Goal: Task Accomplishment & Management: Use online tool/utility

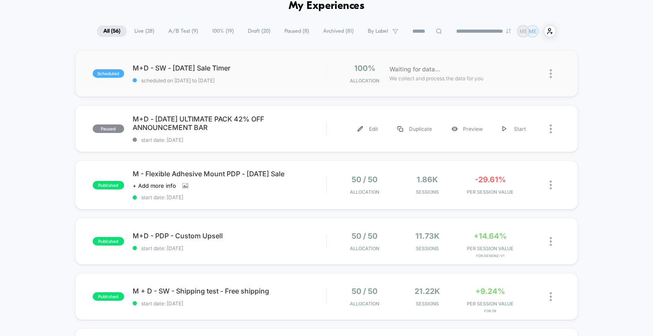
scroll to position [85, 0]
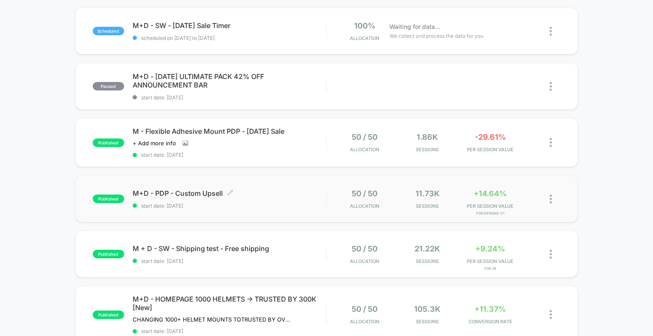
click at [183, 194] on span "M+D - PDP - Custom Upsell Click to edit experience details" at bounding box center [230, 193] width 194 height 9
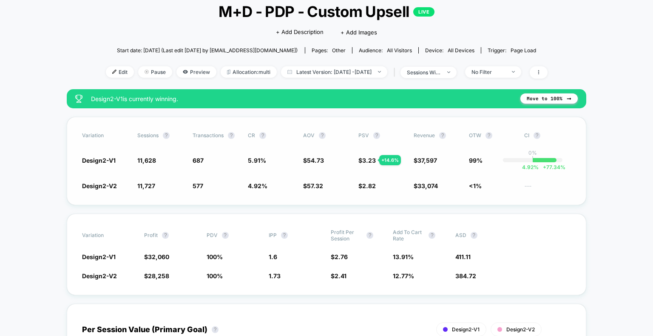
scroll to position [85, 0]
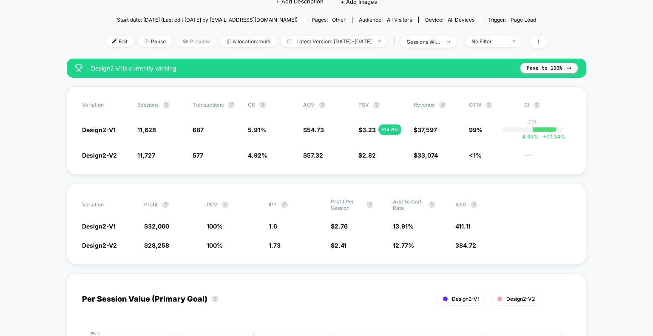
click at [176, 40] on span "Preview" at bounding box center [196, 41] width 40 height 11
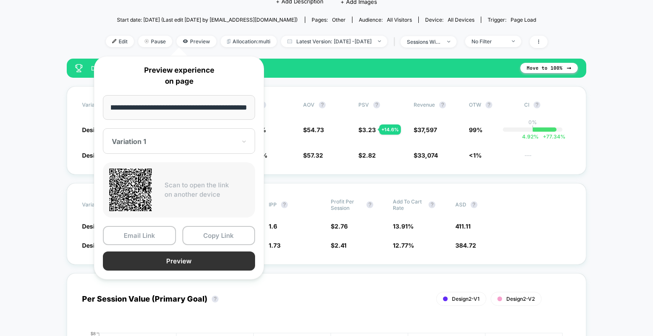
scroll to position [0, 0]
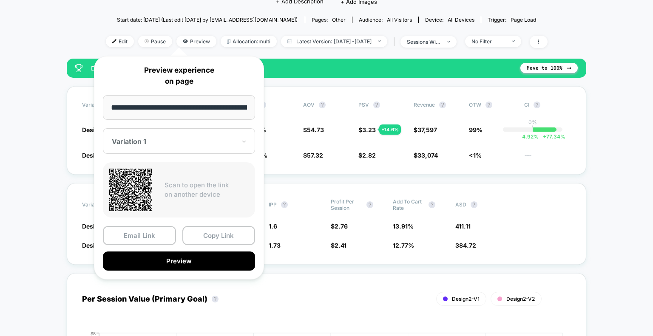
drag, startPoint x: 193, startPoint y: 259, endPoint x: 196, endPoint y: 201, distance: 58.7
click at [194, 217] on div "**********" at bounding box center [179, 168] width 170 height 224
click at [206, 109] on input "**********" at bounding box center [179, 107] width 152 height 25
click at [172, 149] on div "Variation 1" at bounding box center [179, 141] width 152 height 26
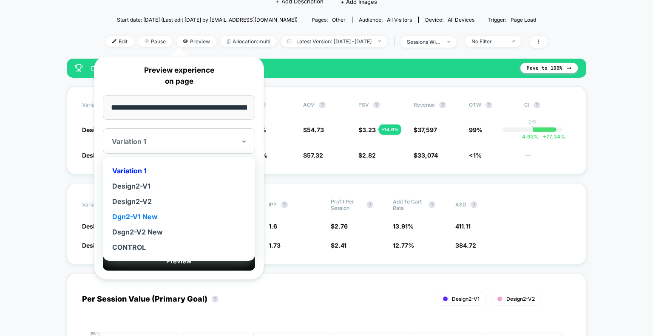
click at [149, 215] on div "Dgn2-V1 New" at bounding box center [179, 216] width 144 height 15
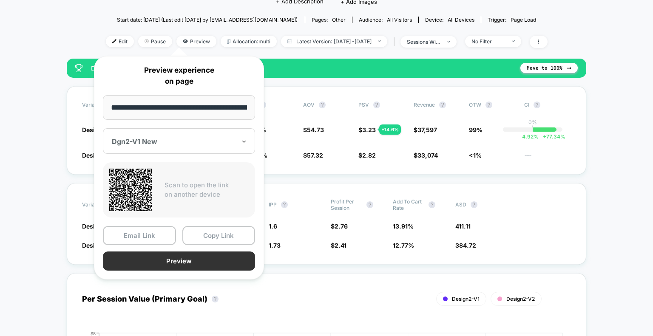
click at [184, 259] on button "Preview" at bounding box center [179, 261] width 152 height 19
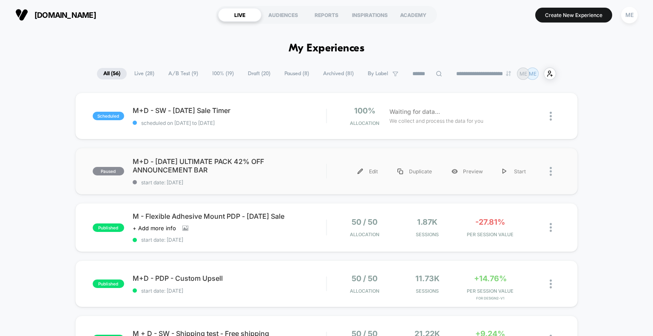
scroll to position [85, 0]
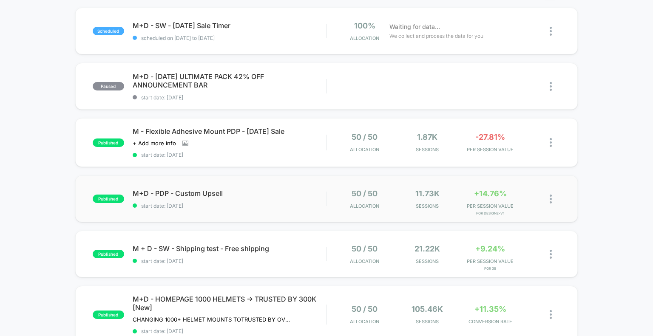
click at [231, 199] on div "M+D - PDP - Custom Upsell start date: [DATE]" at bounding box center [230, 199] width 194 height 20
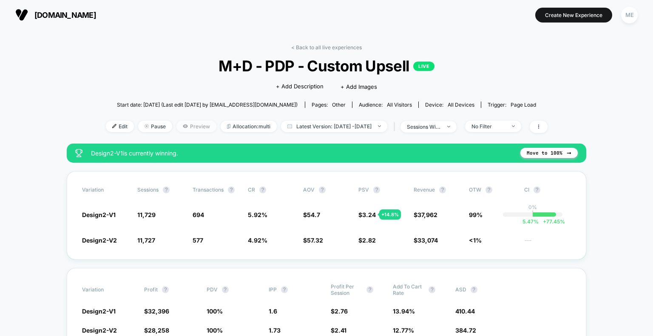
click at [176, 128] on span "Preview" at bounding box center [196, 126] width 40 height 11
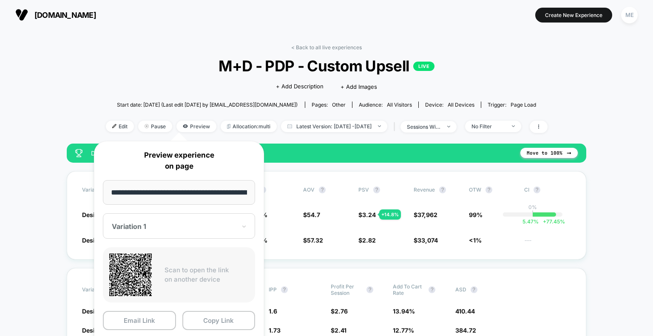
click at [195, 232] on div "Variation 1" at bounding box center [179, 226] width 152 height 26
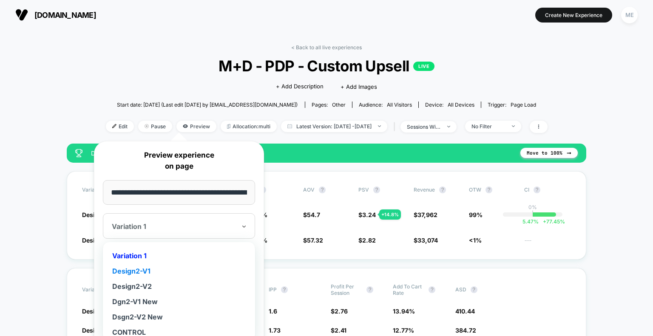
scroll to position [3, 0]
click at [142, 312] on div "Dsgn2-V2 New" at bounding box center [179, 314] width 144 height 15
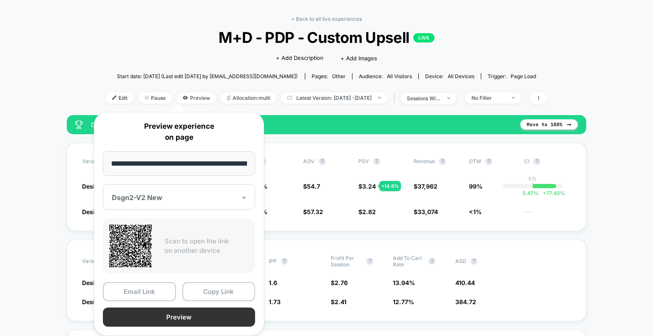
scroll to position [85, 0]
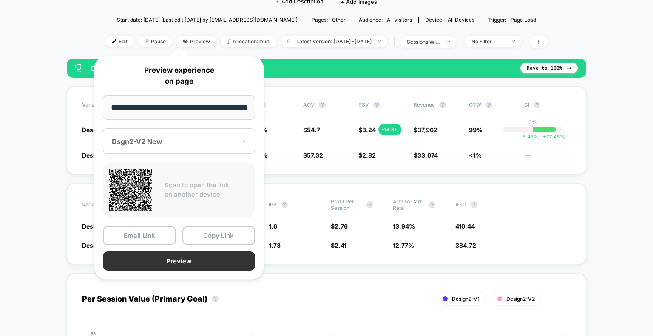
click at [156, 262] on button "Preview" at bounding box center [179, 261] width 152 height 19
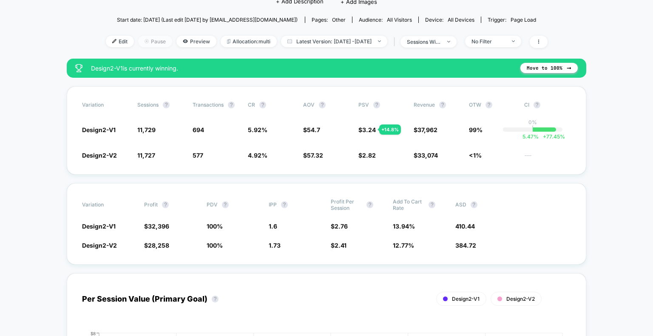
click at [140, 41] on span "Pause" at bounding box center [155, 41] width 34 height 11
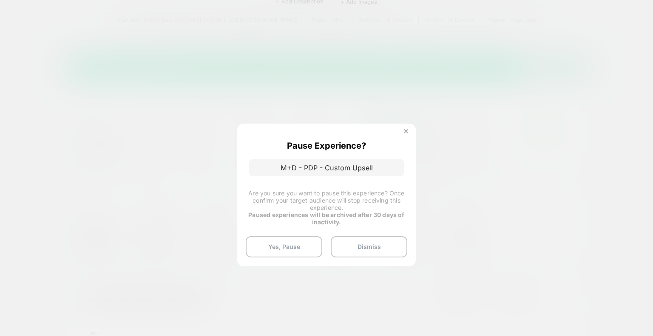
click at [409, 129] on button at bounding box center [405, 132] width 9 height 7
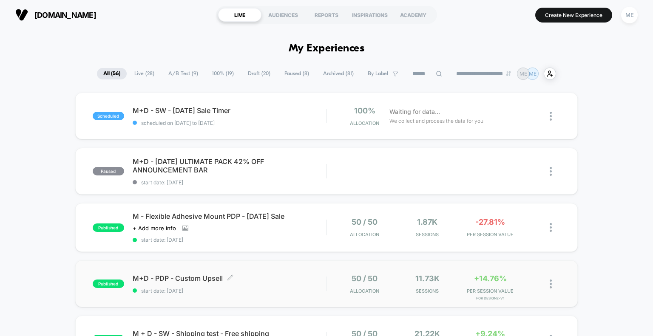
click at [281, 290] on span "start date: [DATE]" at bounding box center [230, 291] width 194 height 6
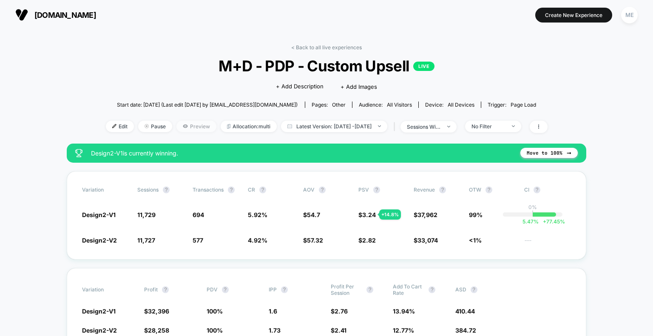
click at [183, 129] on icon at bounding box center [185, 126] width 5 height 5
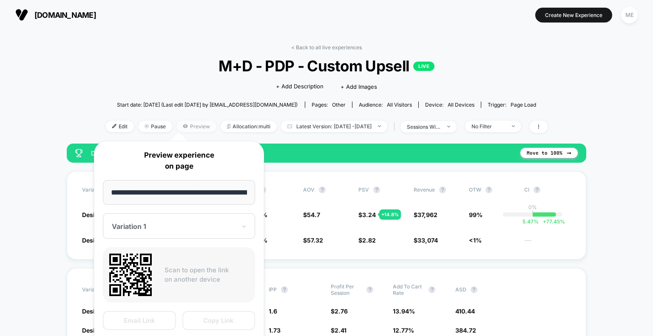
scroll to position [0, 134]
click at [193, 223] on div at bounding box center [174, 226] width 124 height 9
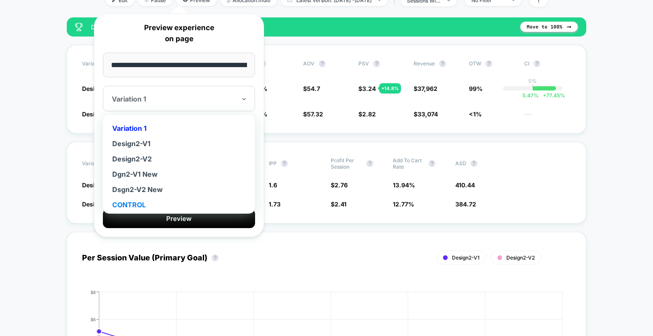
scroll to position [128, 0]
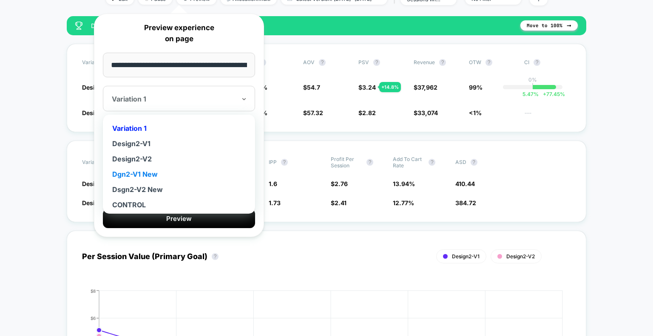
click at [143, 171] on div "Dgn2-V1 New" at bounding box center [179, 174] width 144 height 15
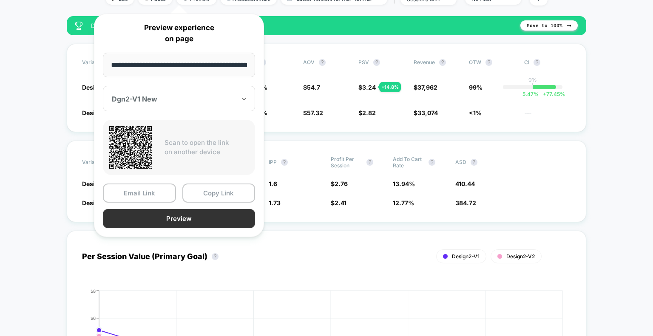
click at [152, 217] on button "Preview" at bounding box center [179, 218] width 152 height 19
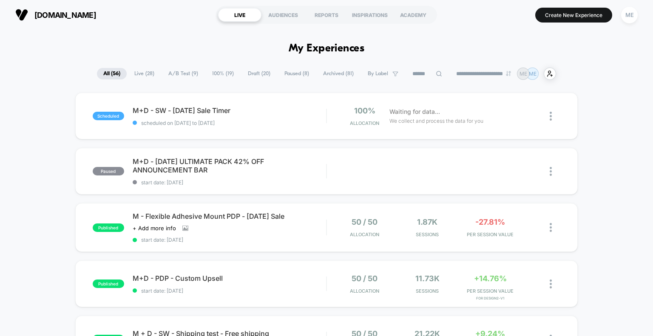
click at [487, 26] on div "[DOMAIN_NAME] LIVE AUDIENCES REPORTS INSPIRATIONS ACADEMY Create New Experience…" at bounding box center [326, 15] width 653 height 30
click at [468, 27] on div "[DOMAIN_NAME] LIVE AUDIENCES REPORTS INSPIRATIONS ACADEMY Create New Experience…" at bounding box center [326, 15] width 653 height 30
